Goal: Complete application form

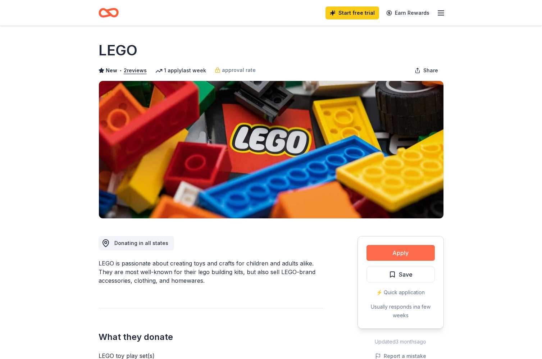
click at [413, 253] on button "Apply" at bounding box center [400, 253] width 68 height 16
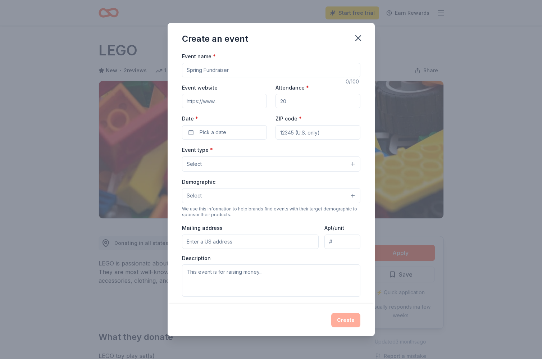
click at [235, 73] on input "Event name *" at bounding box center [271, 70] width 178 height 14
type input "L"
type input "LEGOs with [DEMOGRAPHIC_DATA]"
drag, startPoint x: 293, startPoint y: 102, endPoint x: 276, endPoint y: 102, distance: 17.3
click at [276, 102] on input "Attendance *" at bounding box center [317, 101] width 85 height 14
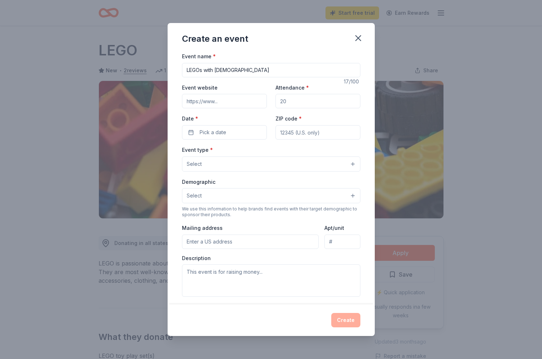
drag, startPoint x: 286, startPoint y: 100, endPoint x: 272, endPoint y: 101, distance: 14.0
click at [272, 101] on div "Event website Attendance * Date * Pick a date ZIP code *" at bounding box center [271, 111] width 178 height 56
click at [355, 164] on button "Select" at bounding box center [271, 163] width 178 height 15
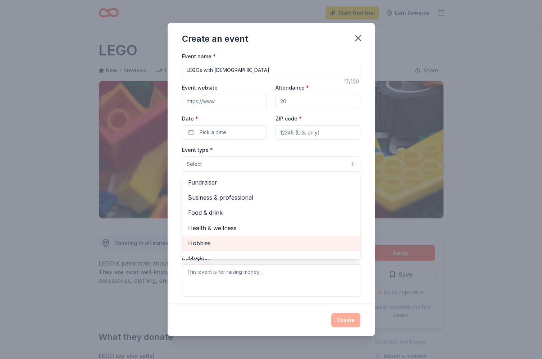
click at [245, 247] on div "Hobbies" at bounding box center [271, 242] width 178 height 15
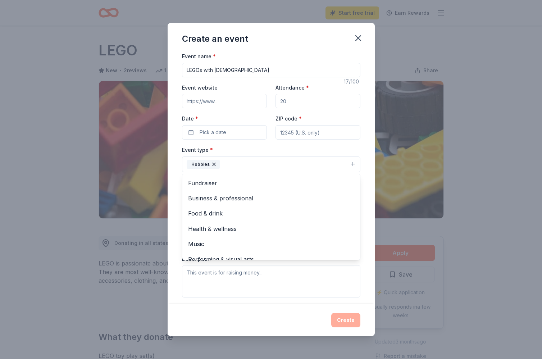
click at [368, 235] on div "Event name * LEGOs with [DEMOGRAPHIC_DATA] 17 /100 Event website Attendance * D…" at bounding box center [270, 178] width 207 height 252
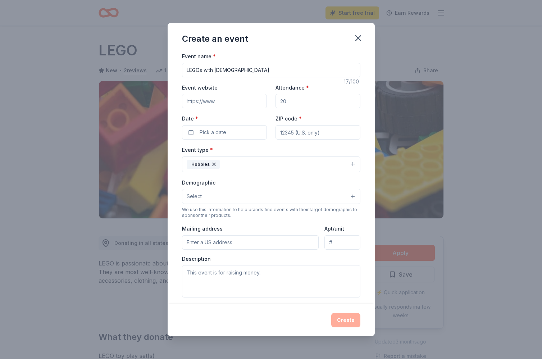
click at [349, 193] on button "Select" at bounding box center [271, 196] width 178 height 15
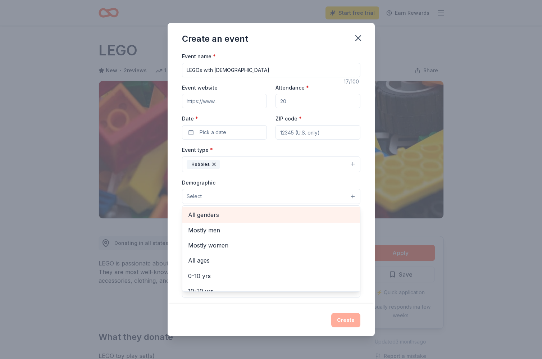
click at [221, 216] on span "All genders" at bounding box center [271, 214] width 166 height 9
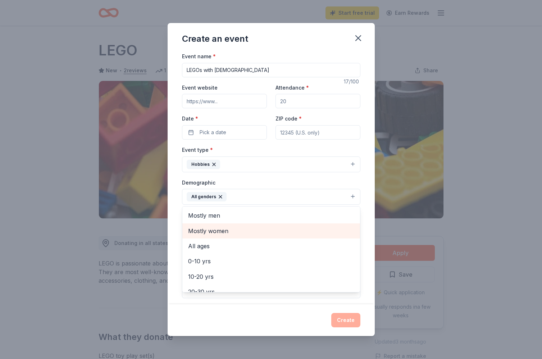
click at [223, 229] on span "Mostly women" at bounding box center [271, 230] width 166 height 9
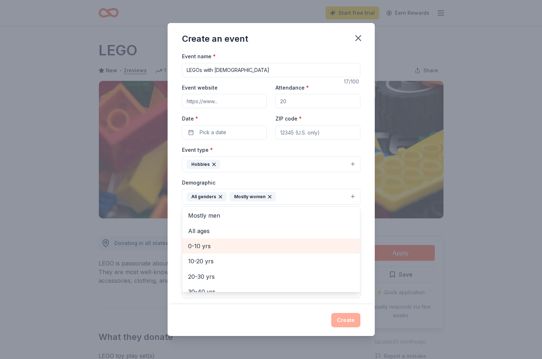
click at [217, 244] on span "0-10 yrs" at bounding box center [271, 245] width 166 height 9
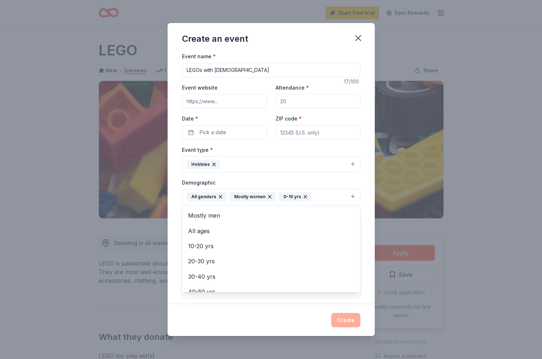
click at [304, 195] on icon "button" at bounding box center [305, 196] width 3 height 3
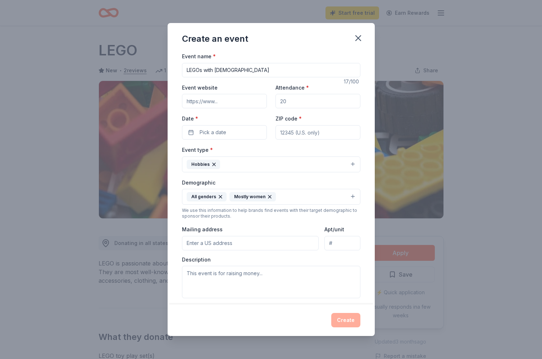
click at [268, 196] on icon "button" at bounding box center [269, 196] width 3 height 3
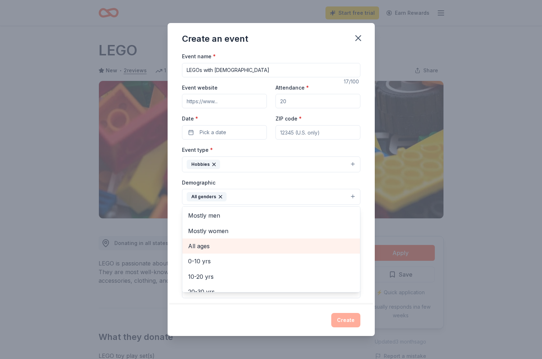
click at [206, 245] on span "All ages" at bounding box center [271, 245] width 166 height 9
click at [204, 247] on span "0-10 yrs" at bounding box center [271, 245] width 166 height 9
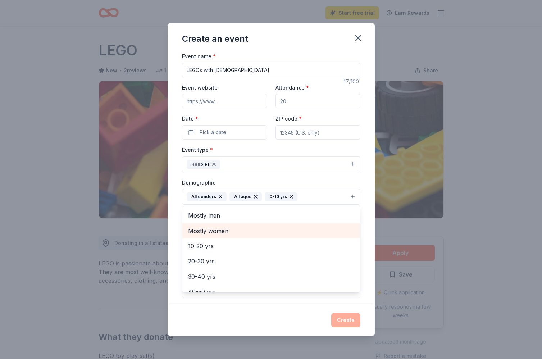
click at [219, 229] on span "Mostly women" at bounding box center [271, 230] width 166 height 9
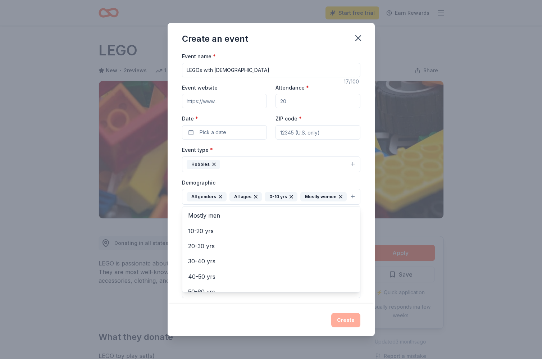
click at [367, 233] on div "Event name * LEGOs with [DEMOGRAPHIC_DATA] 17 /100 Event website Attendance * D…" at bounding box center [270, 178] width 207 height 252
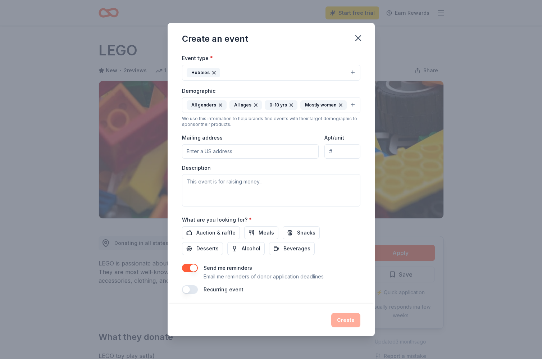
scroll to position [91, 0]
click at [359, 36] on icon "button" at bounding box center [358, 38] width 10 height 10
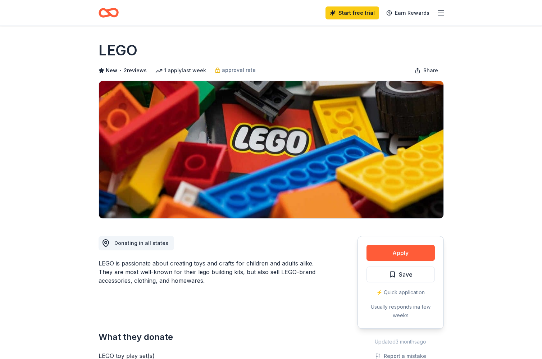
scroll to position [0, 0]
